Goal: Transaction & Acquisition: Purchase product/service

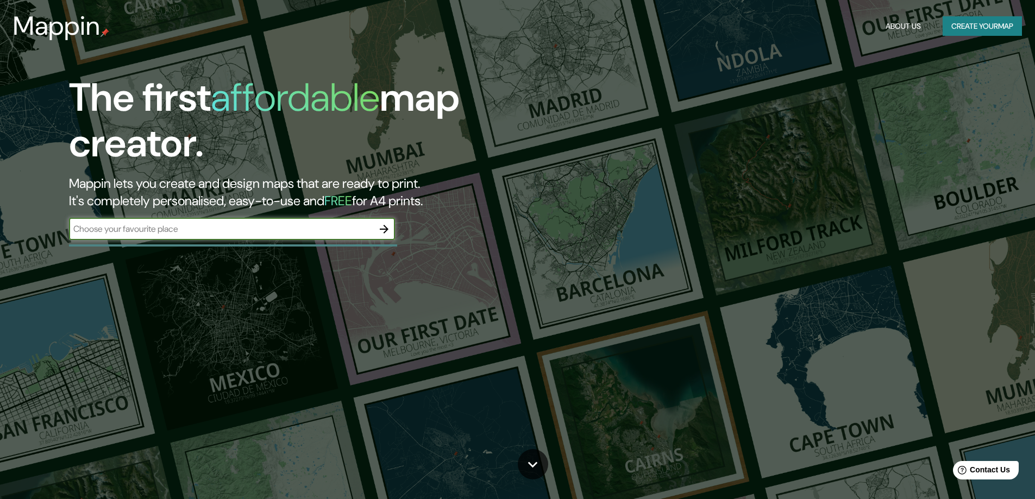
click at [193, 232] on input "text" at bounding box center [221, 229] width 304 height 12
type input "Nuevo [PERSON_NAME]"
click at [382, 229] on icon "button" at bounding box center [384, 229] width 9 height 9
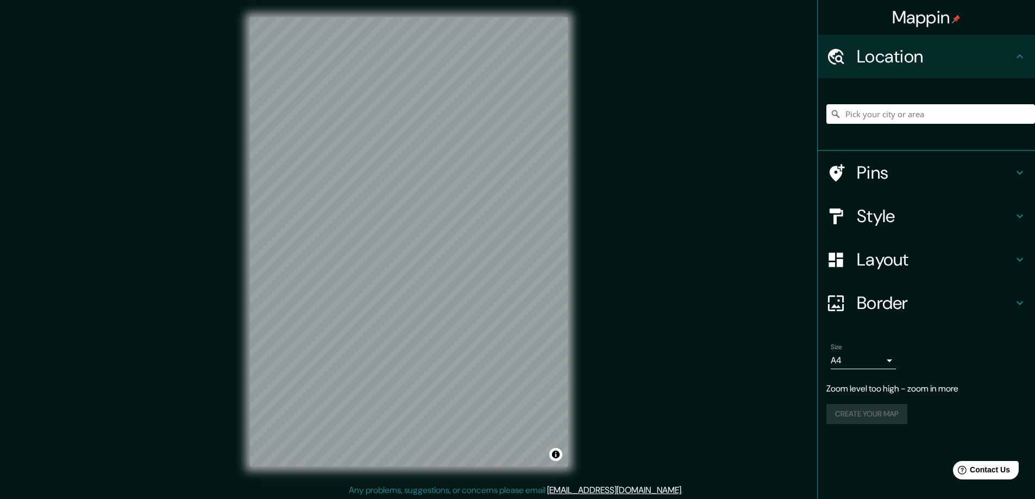
click at [598, 228] on div "Mappin Location Pins Style Layout Border Choose a border. Hint : you can make l…" at bounding box center [517, 250] width 1035 height 501
click at [592, 241] on div "Mappin Location Pins Style Layout Border Choose a border. Hint : you can make l…" at bounding box center [517, 250] width 1035 height 501
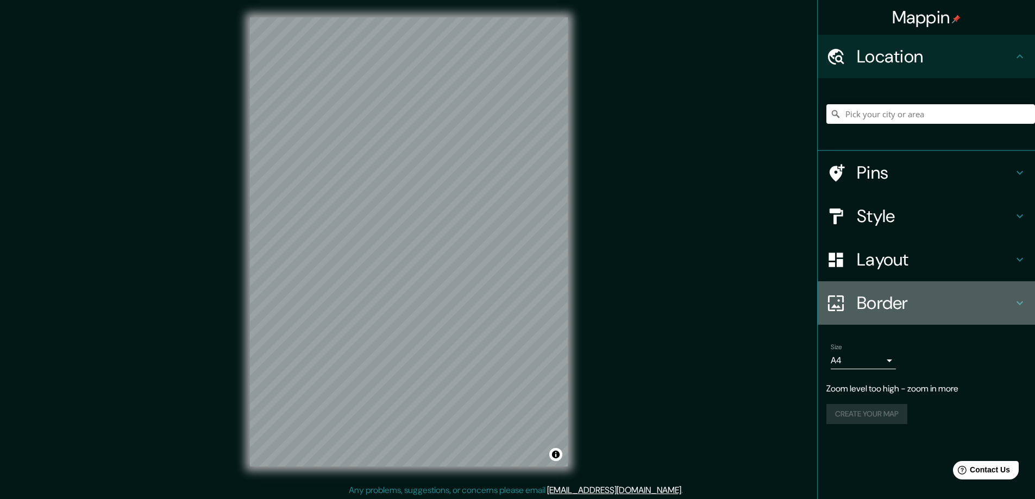
click at [1020, 304] on icon at bounding box center [1019, 303] width 13 height 13
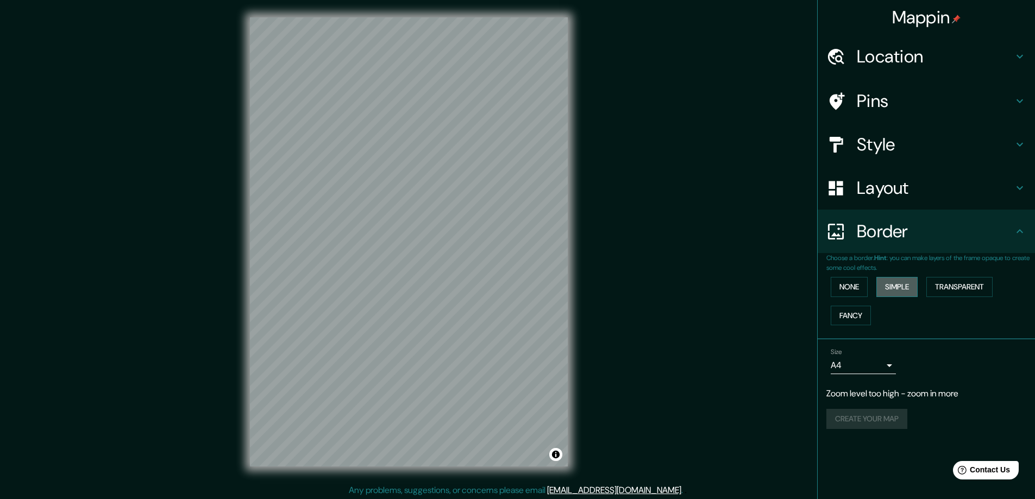
click at [890, 285] on button "Simple" at bounding box center [896, 287] width 41 height 20
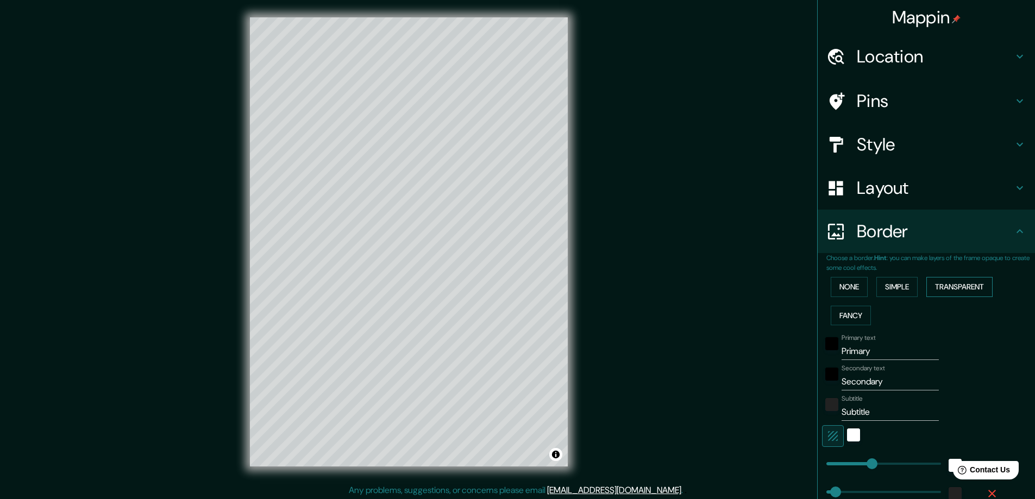
click at [963, 284] on button "Transparent" at bounding box center [959, 287] width 66 height 20
click at [844, 316] on button "Fancy" at bounding box center [851, 316] width 40 height 20
click at [839, 288] on button "None" at bounding box center [849, 287] width 37 height 20
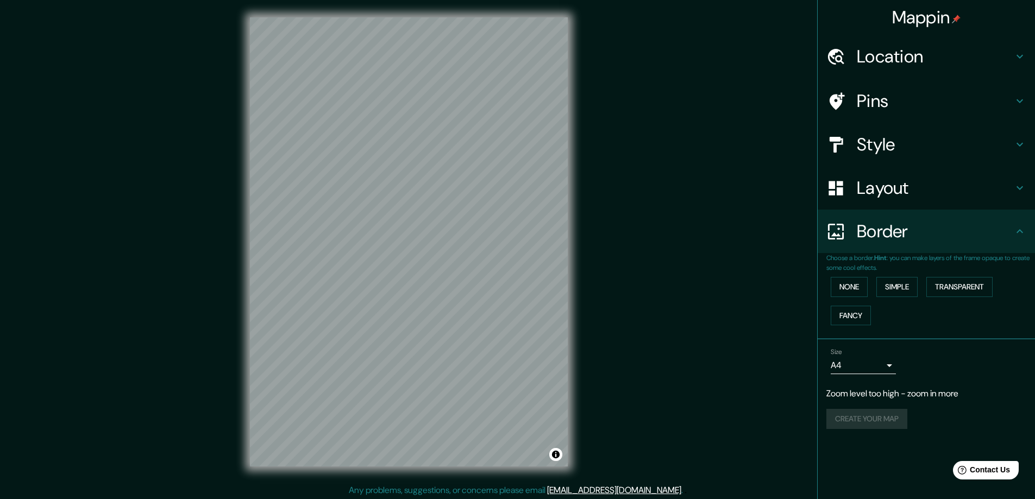
click at [1020, 190] on icon at bounding box center [1019, 188] width 7 height 4
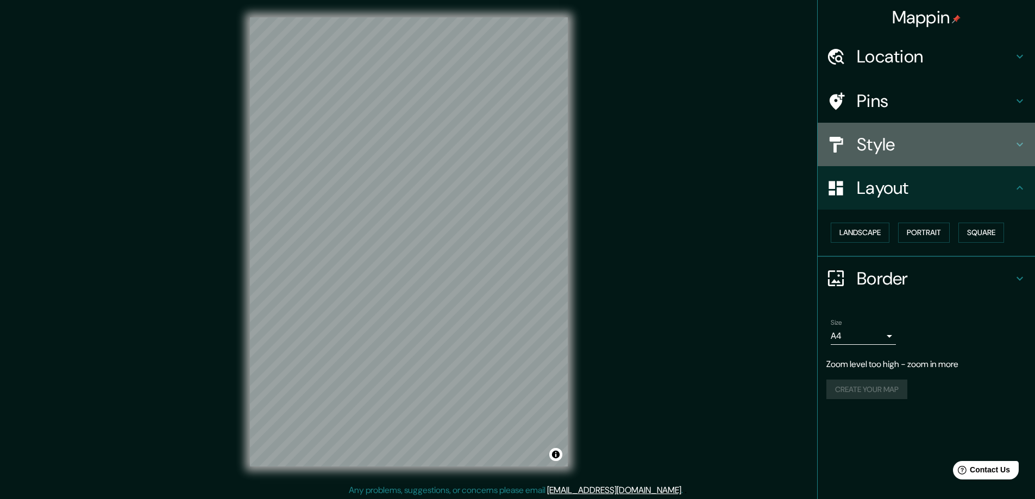
click at [1021, 145] on icon at bounding box center [1019, 145] width 7 height 4
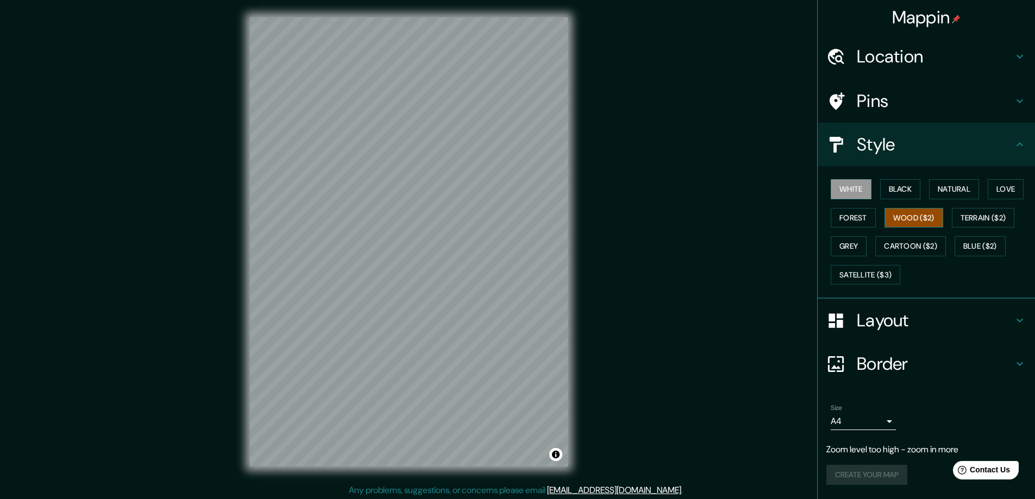
click at [911, 217] on button "Wood ($2)" at bounding box center [913, 218] width 59 height 20
click at [981, 217] on button "Terrain ($2)" at bounding box center [983, 218] width 63 height 20
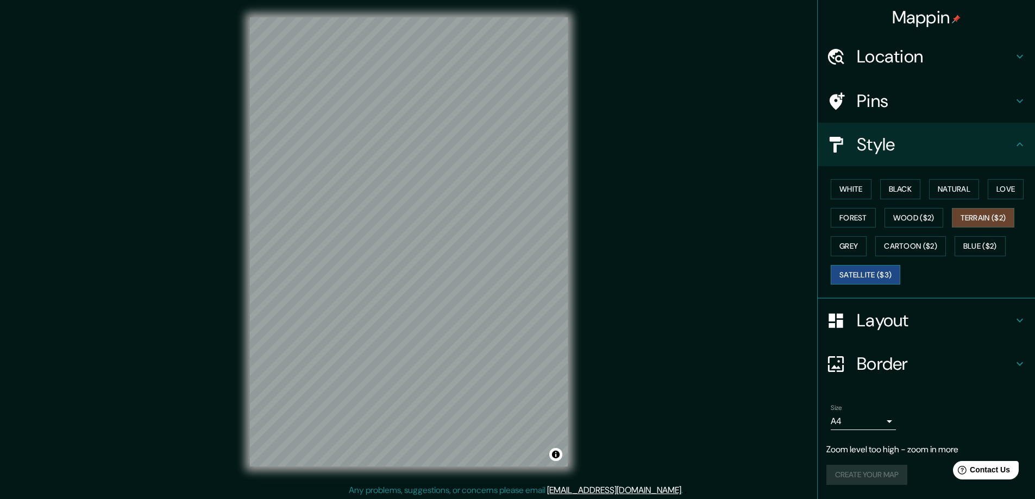
click at [869, 273] on button "Satellite ($3)" at bounding box center [866, 275] width 70 height 20
click at [985, 221] on button "Terrain ($2)" at bounding box center [983, 218] width 63 height 20
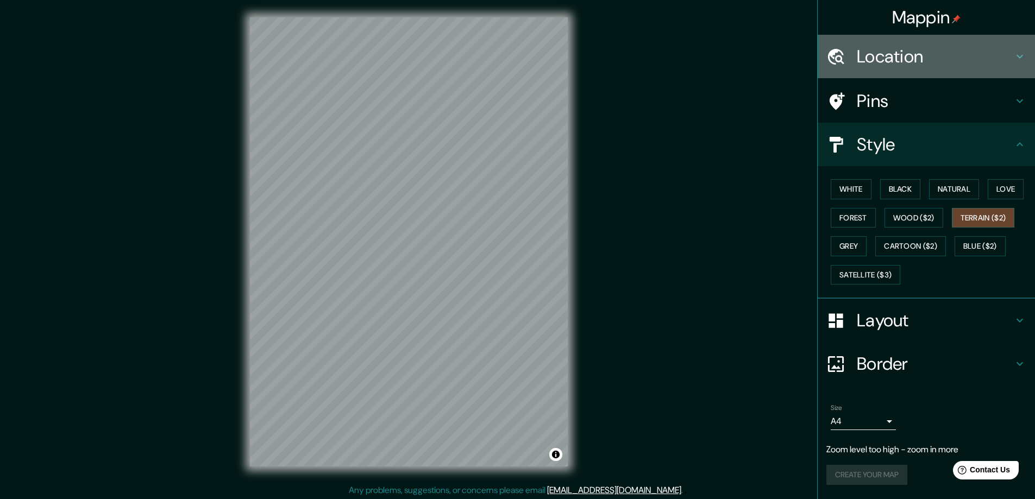
click at [1018, 58] on icon at bounding box center [1019, 56] width 13 height 13
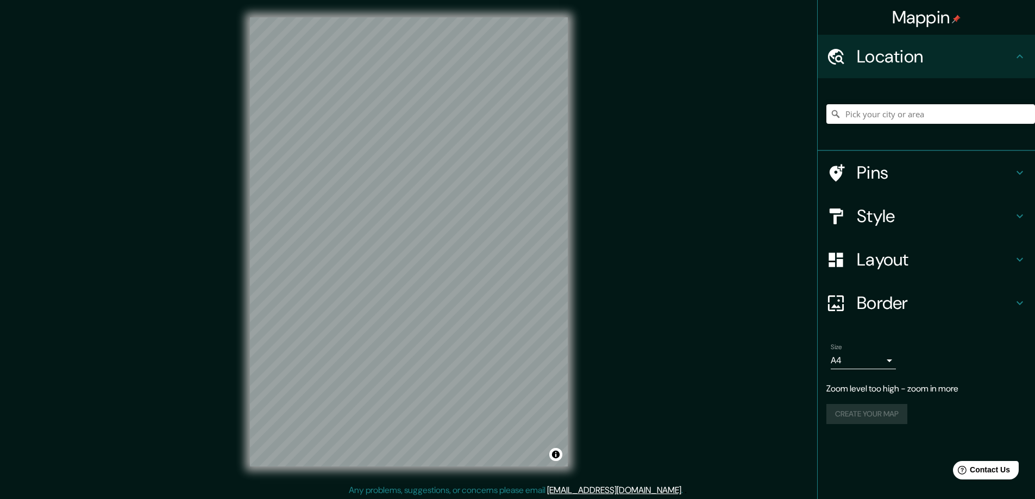
click at [1020, 57] on icon at bounding box center [1019, 56] width 13 height 13
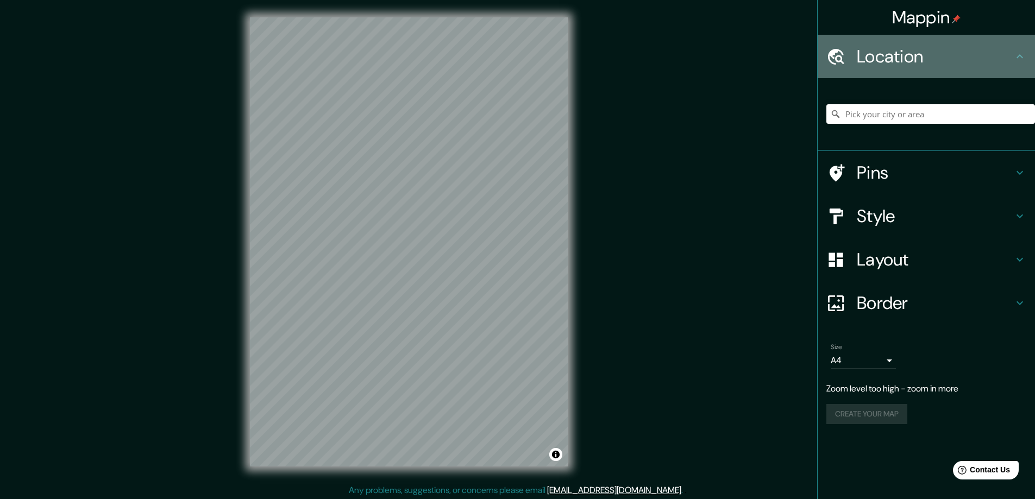
click at [1021, 53] on icon at bounding box center [1019, 56] width 13 height 13
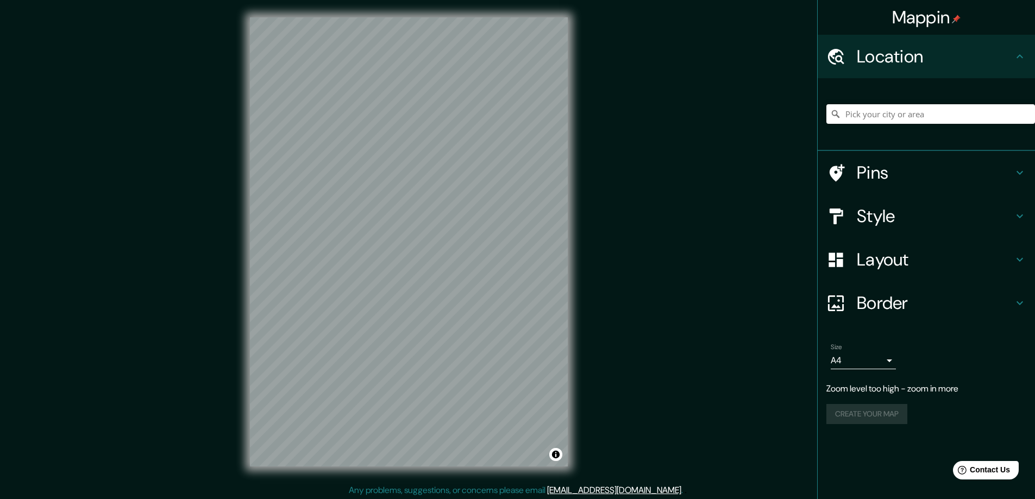
click at [1016, 257] on icon at bounding box center [1019, 259] width 13 height 13
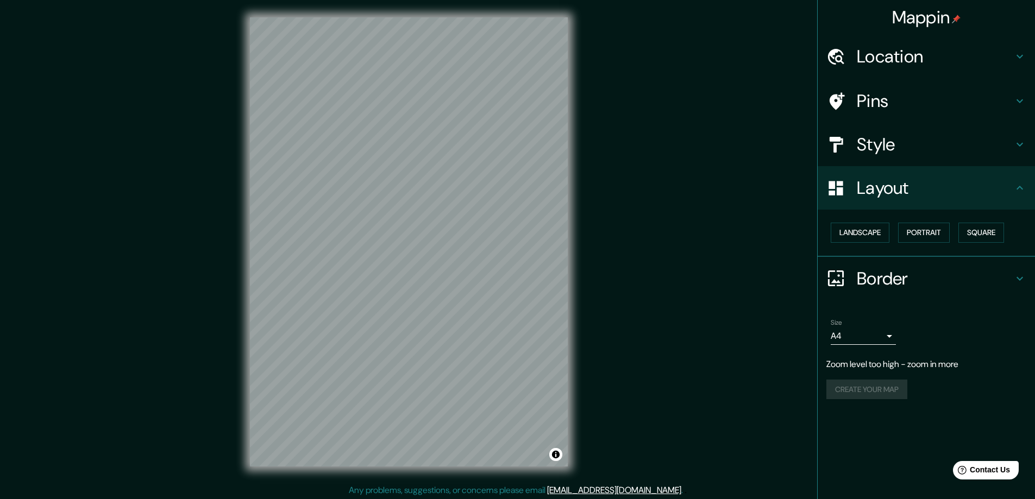
click at [1021, 272] on icon at bounding box center [1019, 278] width 13 height 13
